Goal: Navigation & Orientation: Find specific page/section

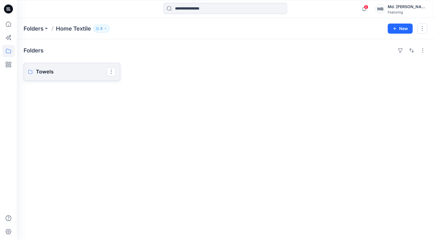
click at [45, 75] on p "Towels" at bounding box center [71, 72] width 71 height 8
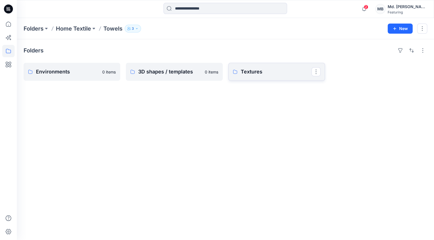
click at [259, 69] on p "Textures" at bounding box center [276, 72] width 71 height 8
click at [179, 68] on p "Border" at bounding box center [173, 72] width 71 height 8
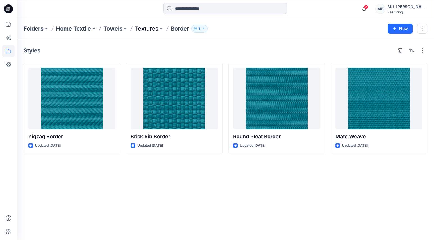
click at [145, 27] on p "Textures" at bounding box center [147, 29] width 24 height 8
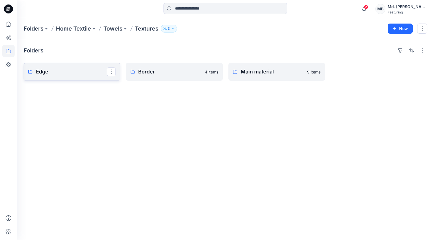
click at [57, 74] on p "Edge" at bounding box center [71, 72] width 71 height 8
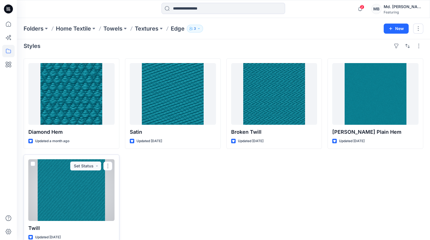
scroll to position [15, 0]
